Goal: Information Seeking & Learning: Learn about a topic

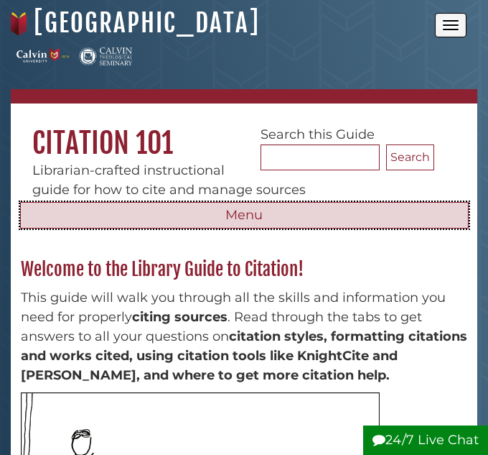
click at [182, 213] on button "Menu" at bounding box center [244, 215] width 449 height 27
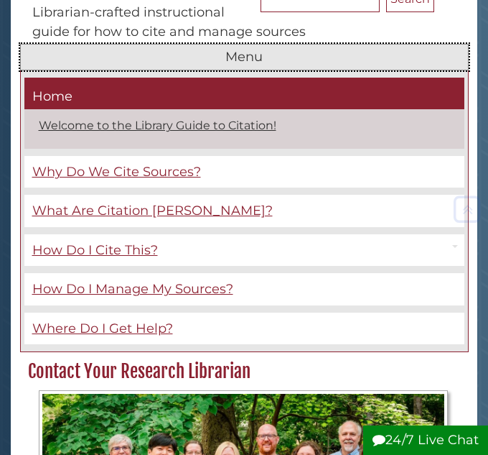
scroll to position [352, 0]
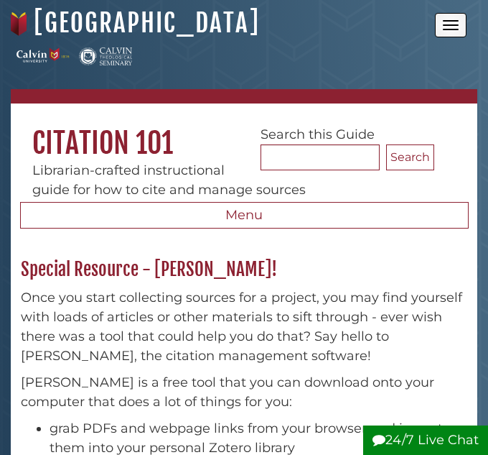
click at [457, 29] on span "Open the menu" at bounding box center [451, 29] width 16 height 1
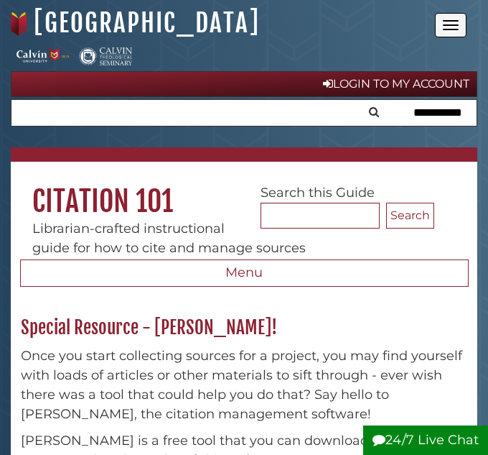
click at [455, 29] on span "Open the menu" at bounding box center [451, 29] width 16 height 1
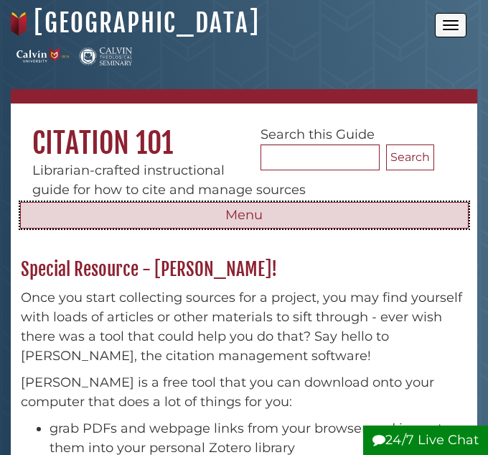
click at [213, 213] on button "Menu" at bounding box center [244, 215] width 449 height 27
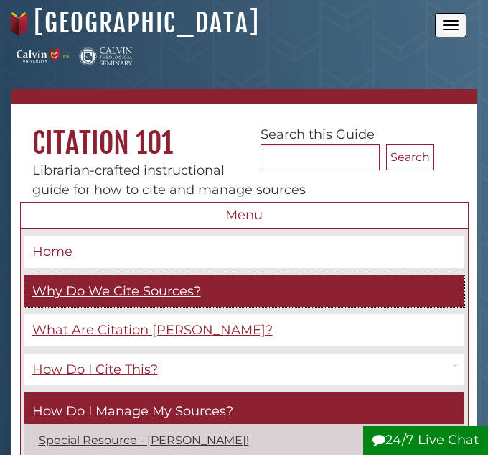
click at [169, 283] on span "Why Do We Cite Sources?" at bounding box center [116, 291] width 169 height 16
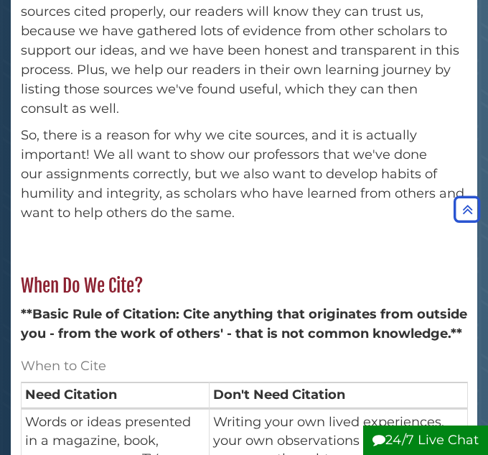
scroll to position [801, 0]
